Goal: Task Accomplishment & Management: Manage account settings

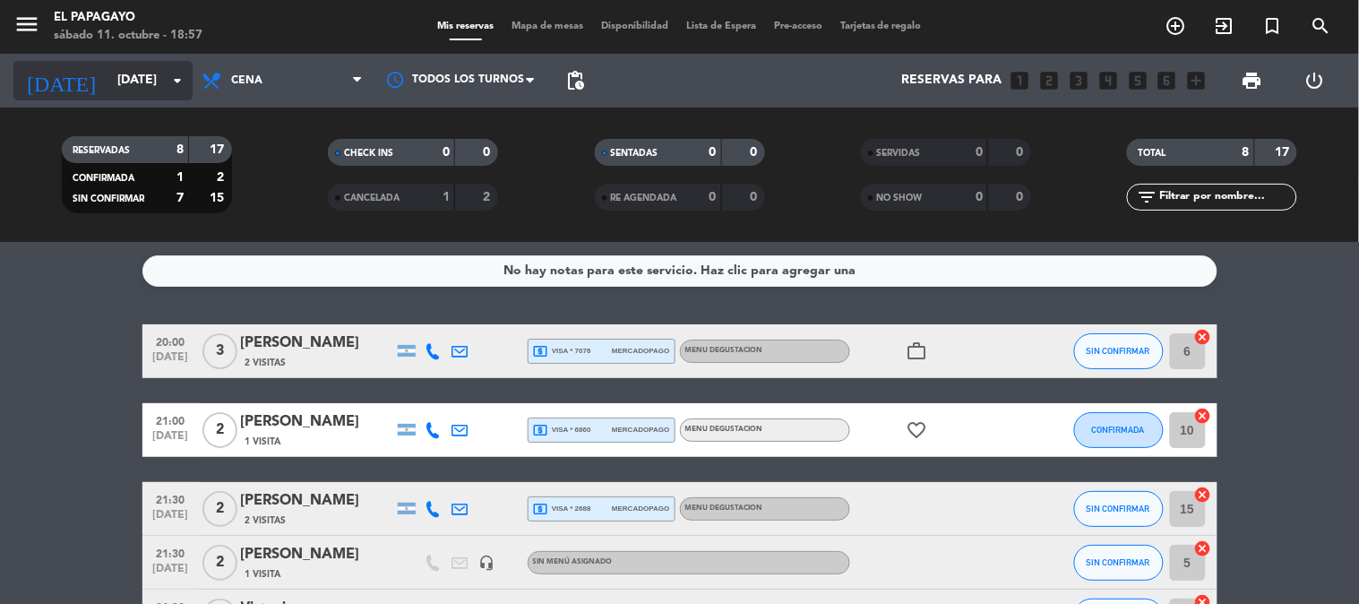
click at [156, 86] on input "[DATE]" at bounding box center [193, 81] width 170 height 32
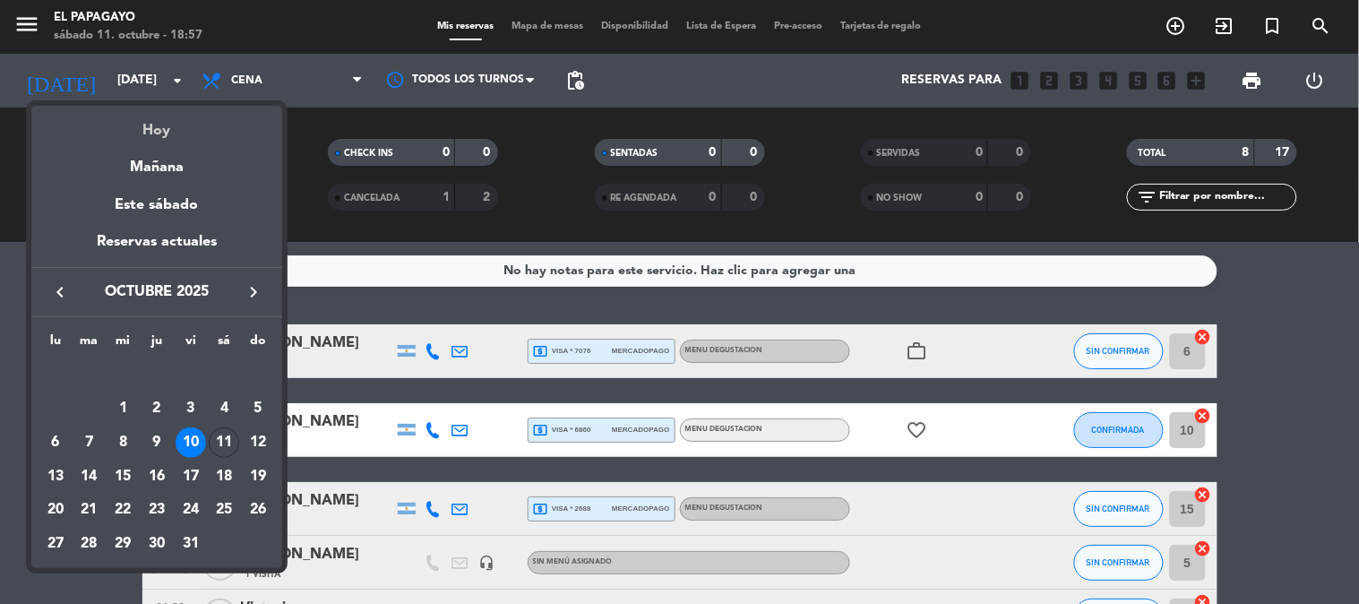
click at [167, 123] on div "Hoy" at bounding box center [156, 124] width 251 height 37
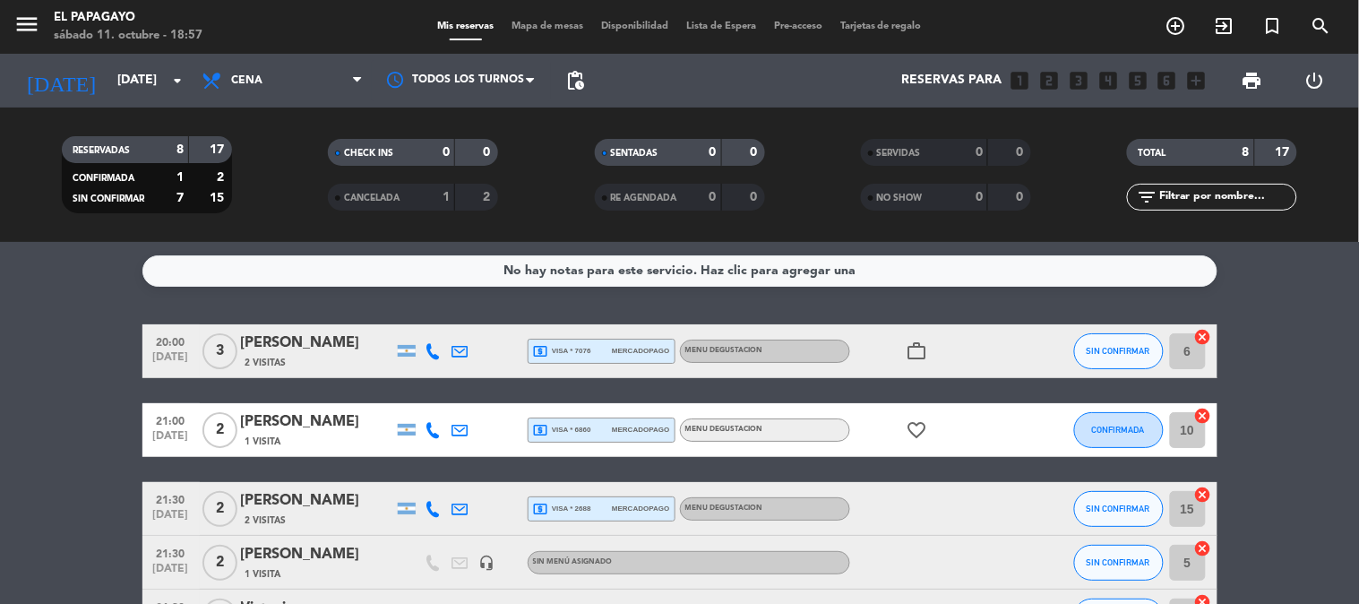
type input "[DATE]"
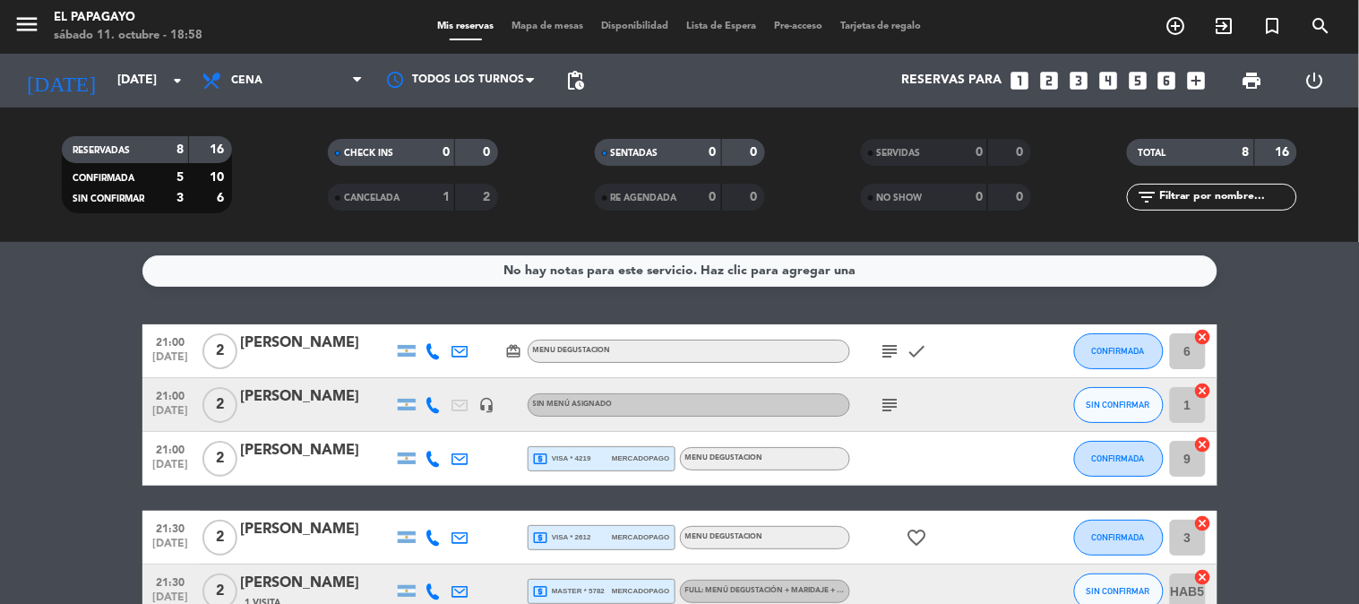
click at [899, 343] on icon "subject" at bounding box center [891, 351] width 22 height 22
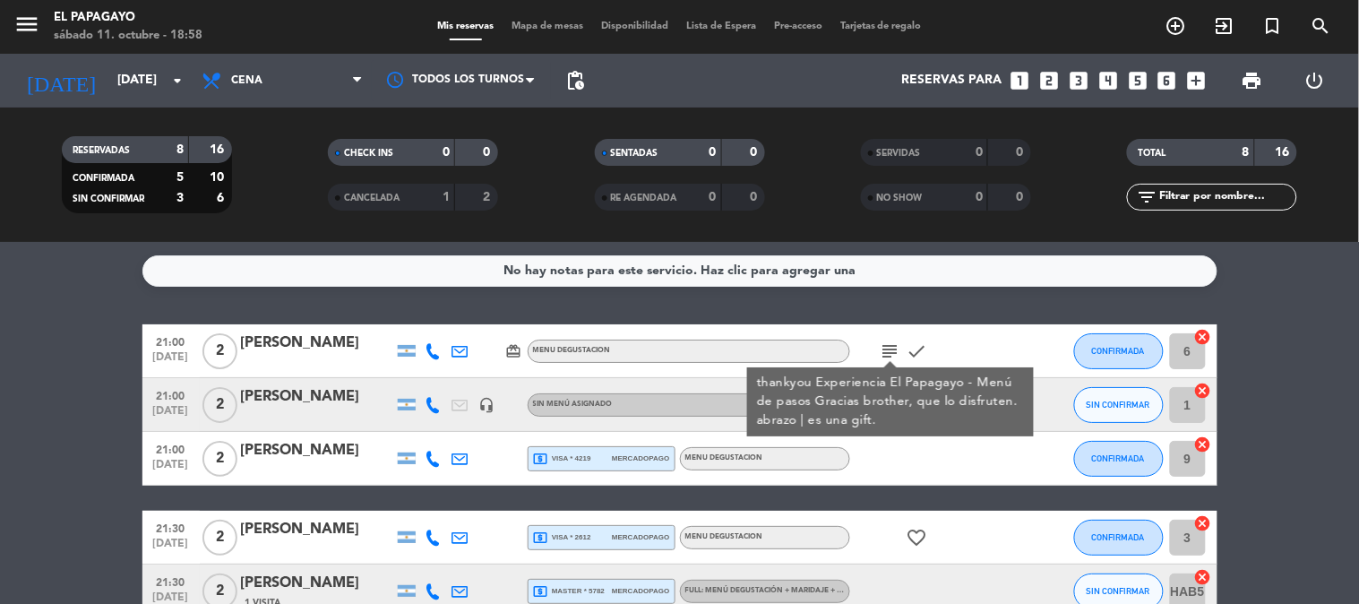
click at [899, 343] on icon "subject" at bounding box center [891, 351] width 22 height 22
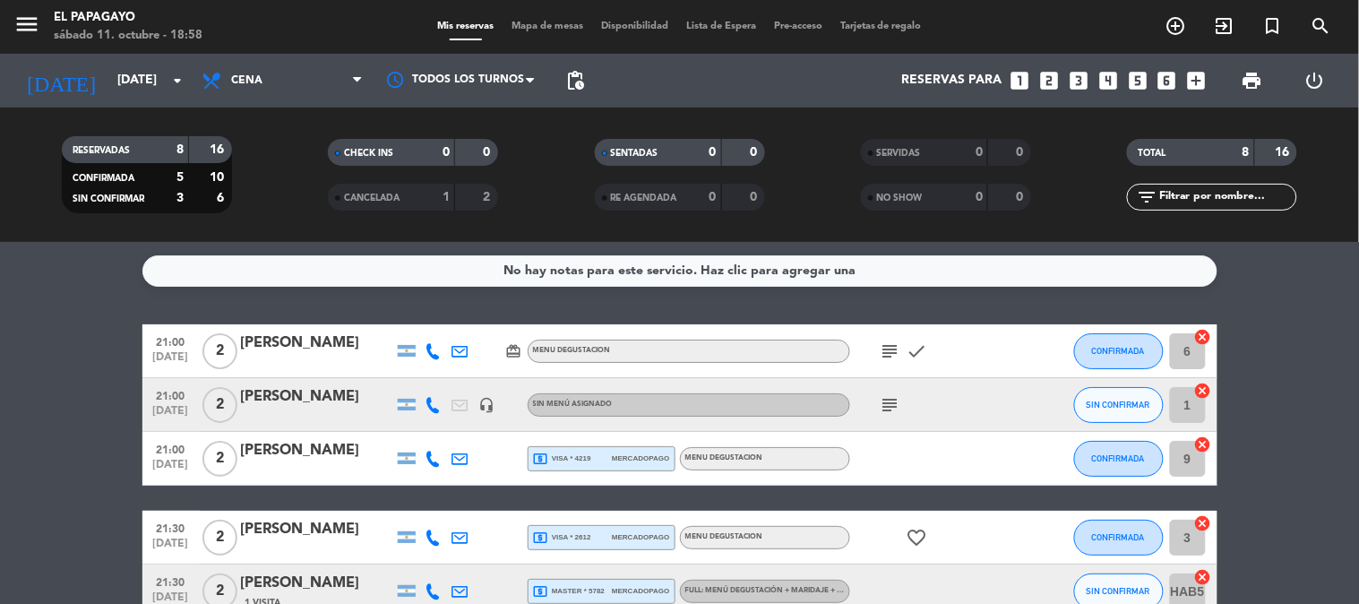
click at [898, 388] on div "subject" at bounding box center [930, 404] width 161 height 53
click at [898, 408] on icon "subject" at bounding box center [891, 405] width 22 height 22
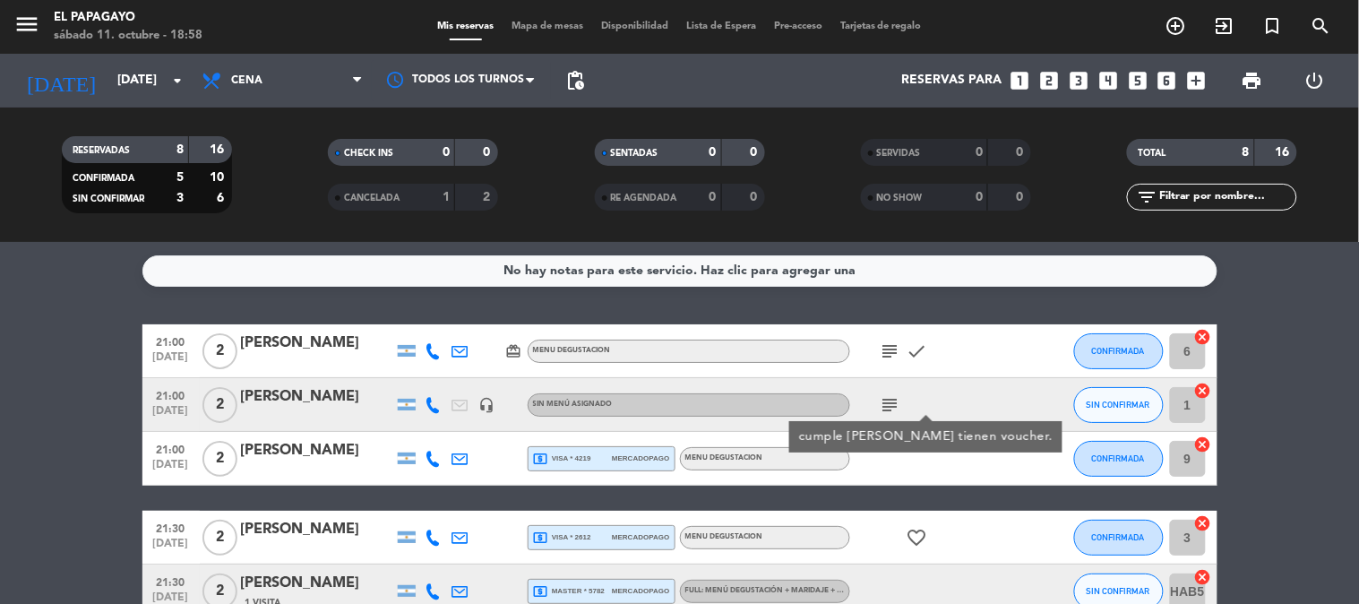
click at [898, 408] on icon "subject" at bounding box center [891, 405] width 22 height 22
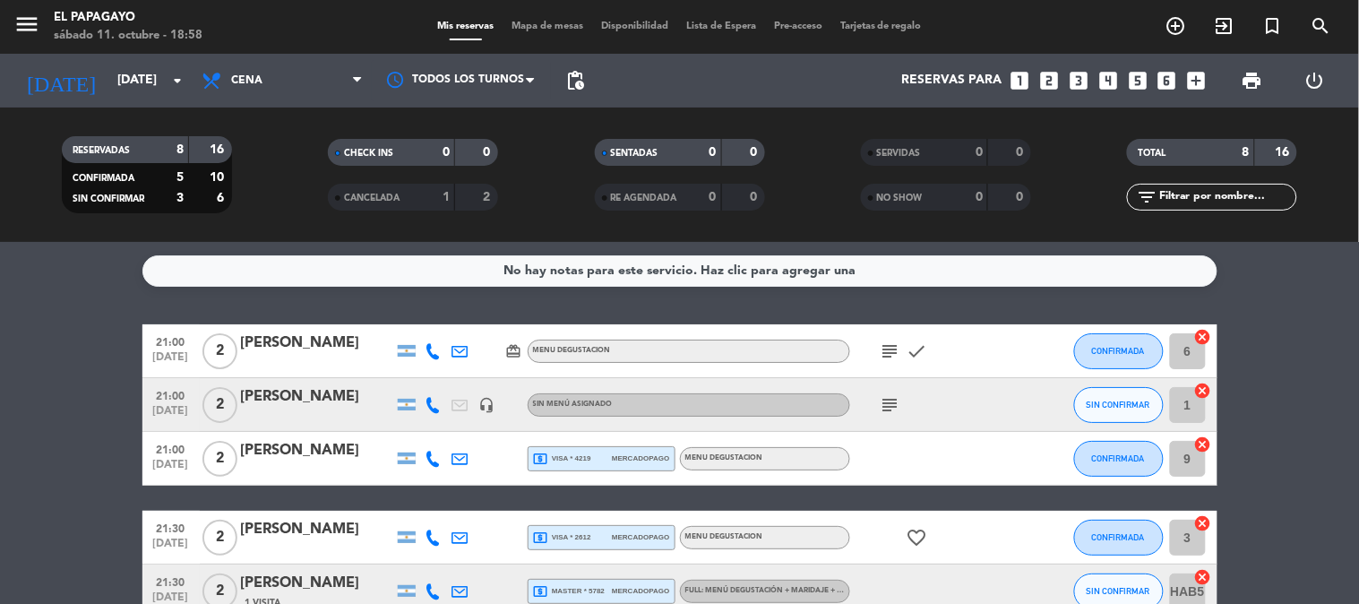
click at [921, 338] on div "subject check" at bounding box center [930, 350] width 161 height 53
click at [921, 346] on icon "check" at bounding box center [918, 351] width 22 height 22
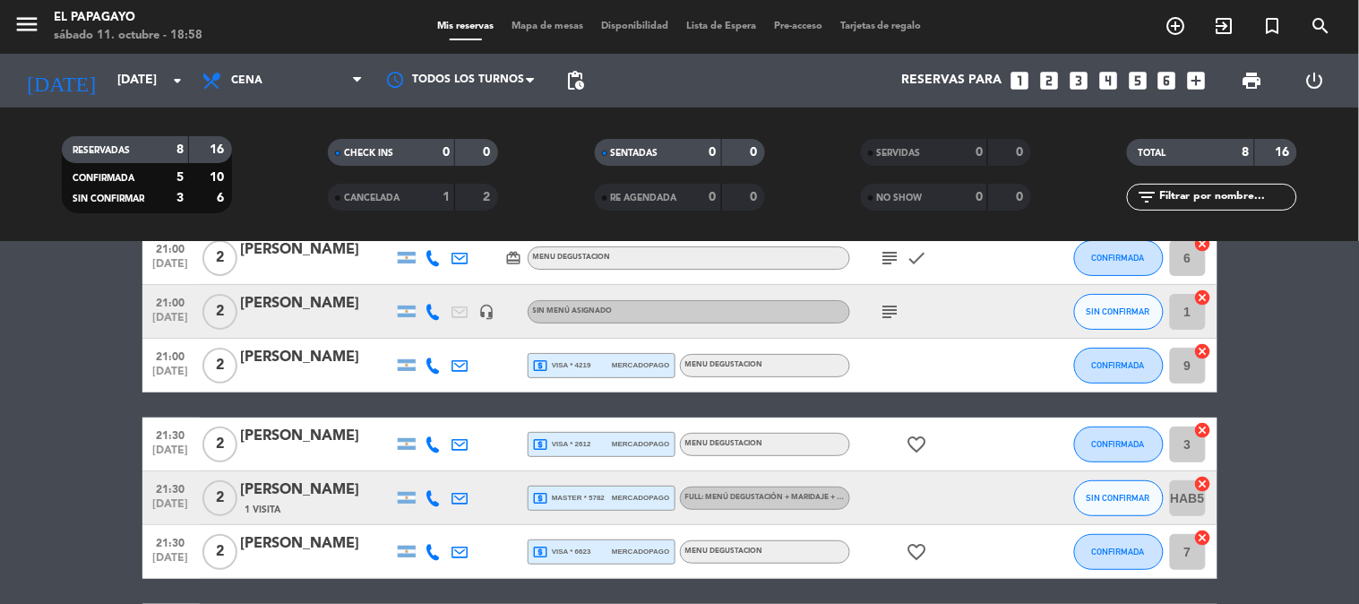
scroll to position [132, 0]
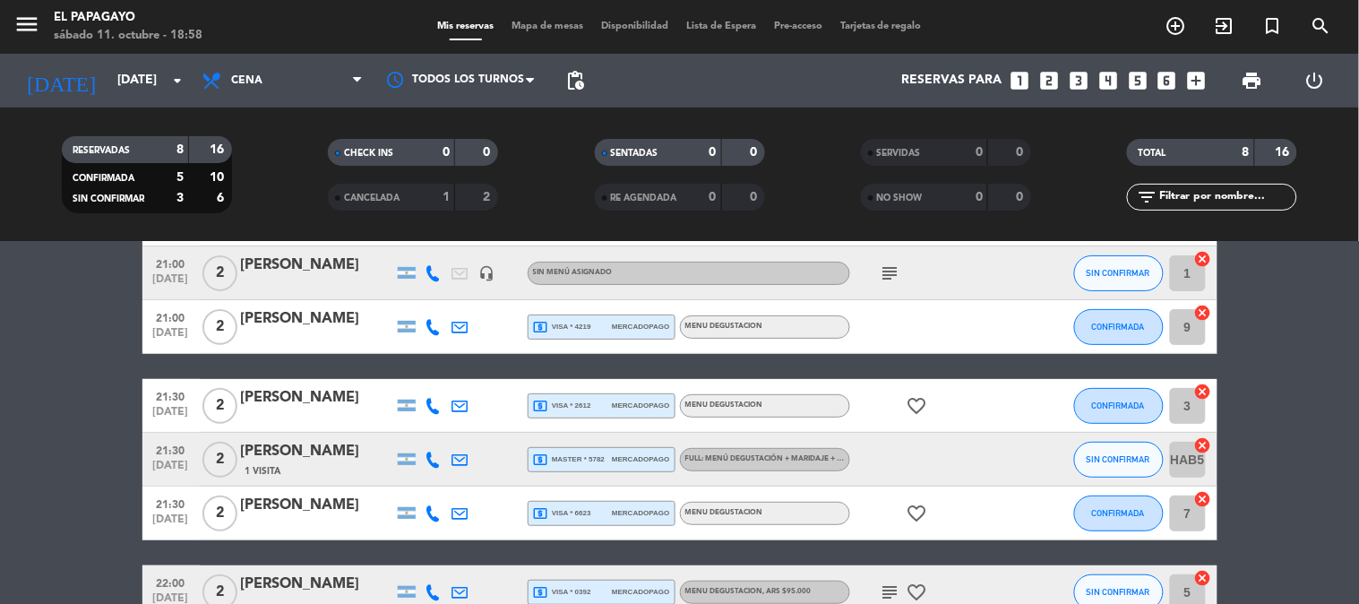
click at [917, 397] on icon "favorite_border" at bounding box center [918, 406] width 22 height 22
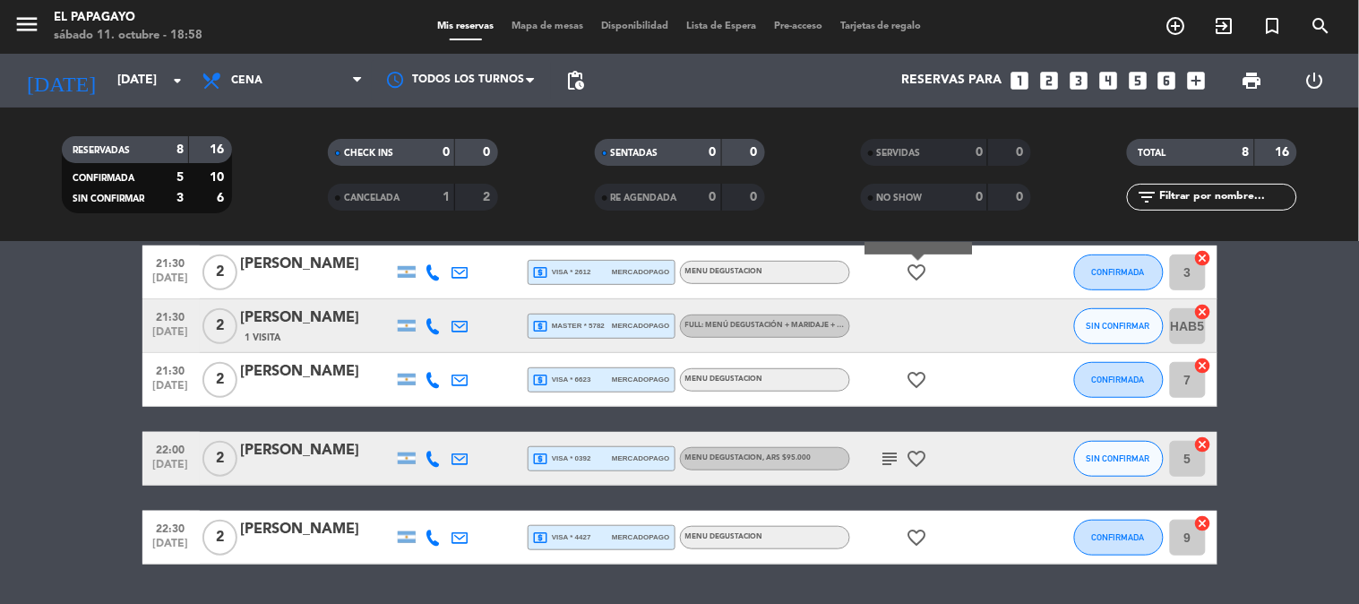
click at [917, 376] on icon "favorite_border" at bounding box center [918, 380] width 22 height 22
click at [909, 457] on icon "favorite_border" at bounding box center [918, 459] width 22 height 22
click at [908, 538] on icon "favorite_border" at bounding box center [918, 538] width 22 height 22
click at [894, 448] on icon "subject" at bounding box center [891, 459] width 22 height 22
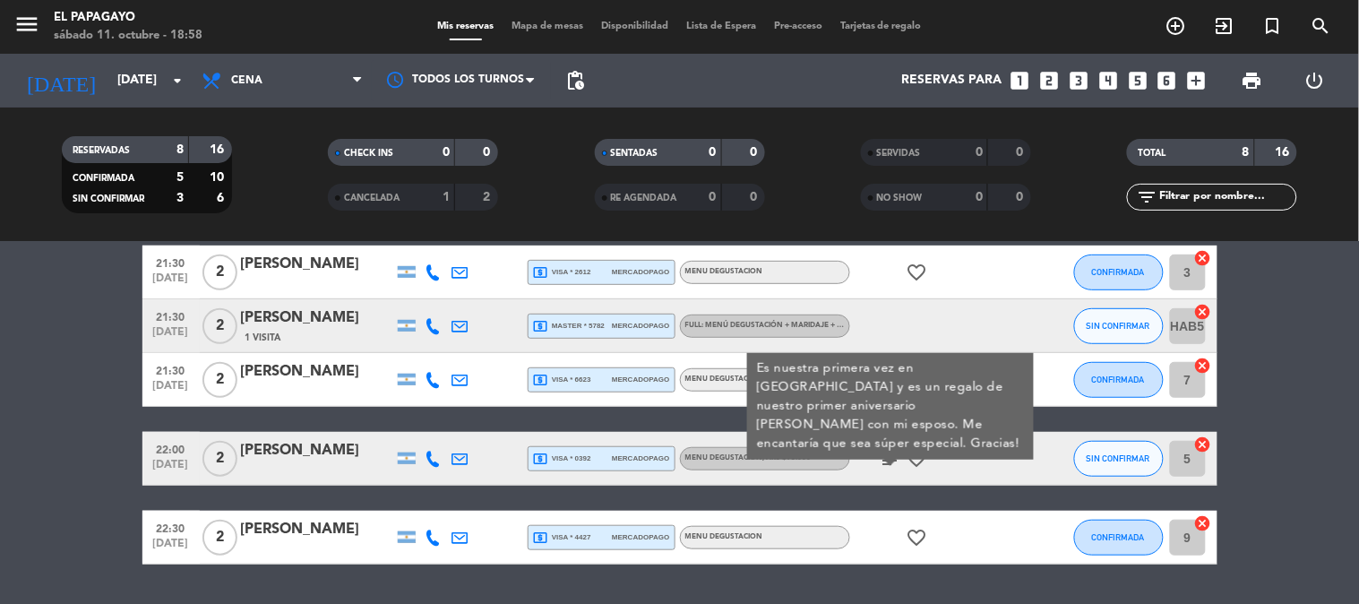
click at [58, 379] on bookings-row "21:00 [DATE] 2 [PERSON_NAME] card_giftcard MENU DEGUSTACION subject check CONFI…" at bounding box center [679, 311] width 1359 height 505
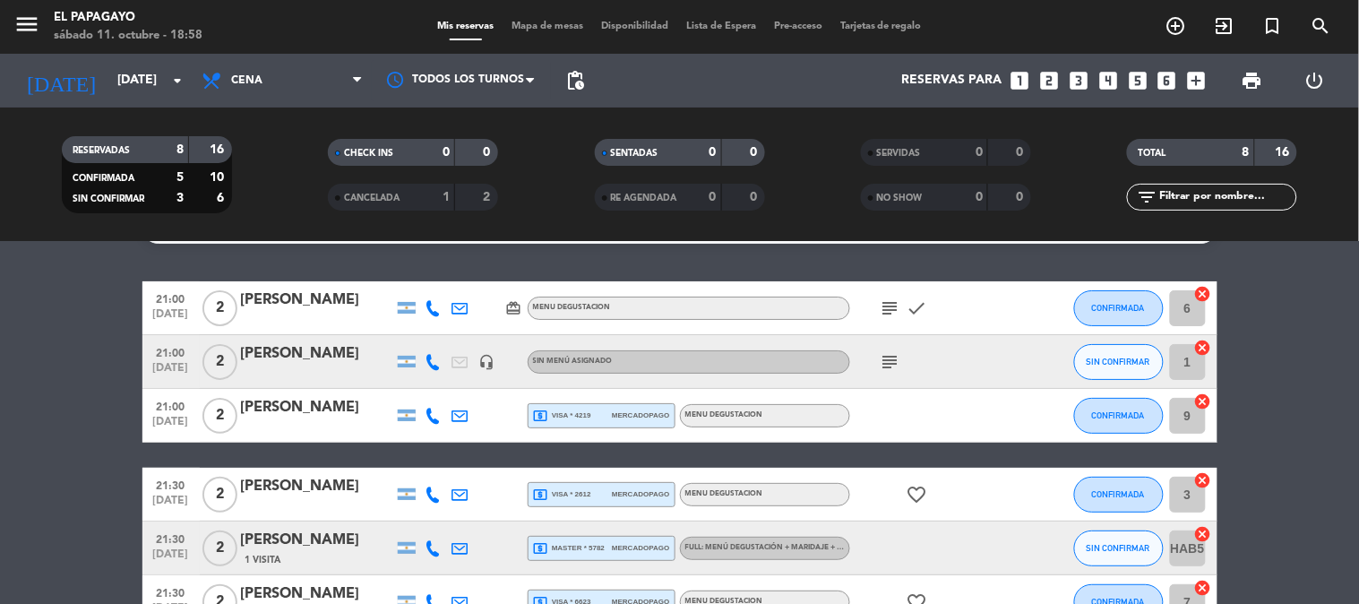
scroll to position [0, 0]
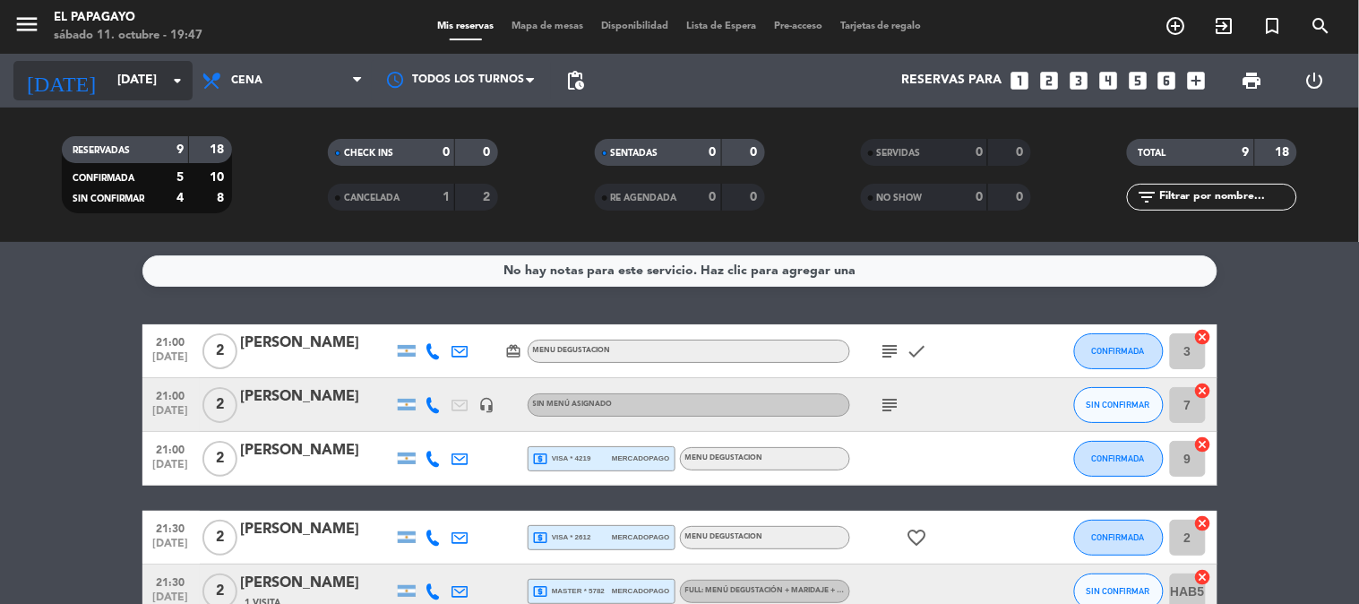
click at [176, 93] on input "[DATE]" at bounding box center [193, 81] width 170 height 32
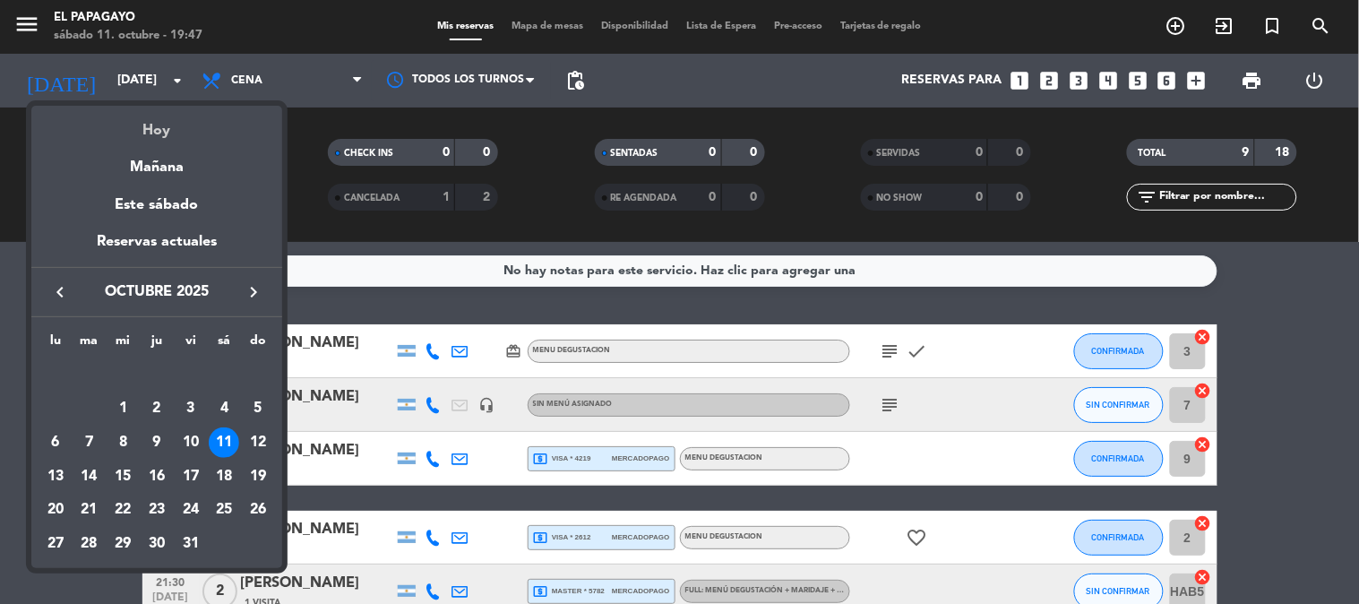
click at [144, 127] on div "Hoy" at bounding box center [156, 124] width 251 height 37
